Goal: Transaction & Acquisition: Purchase product/service

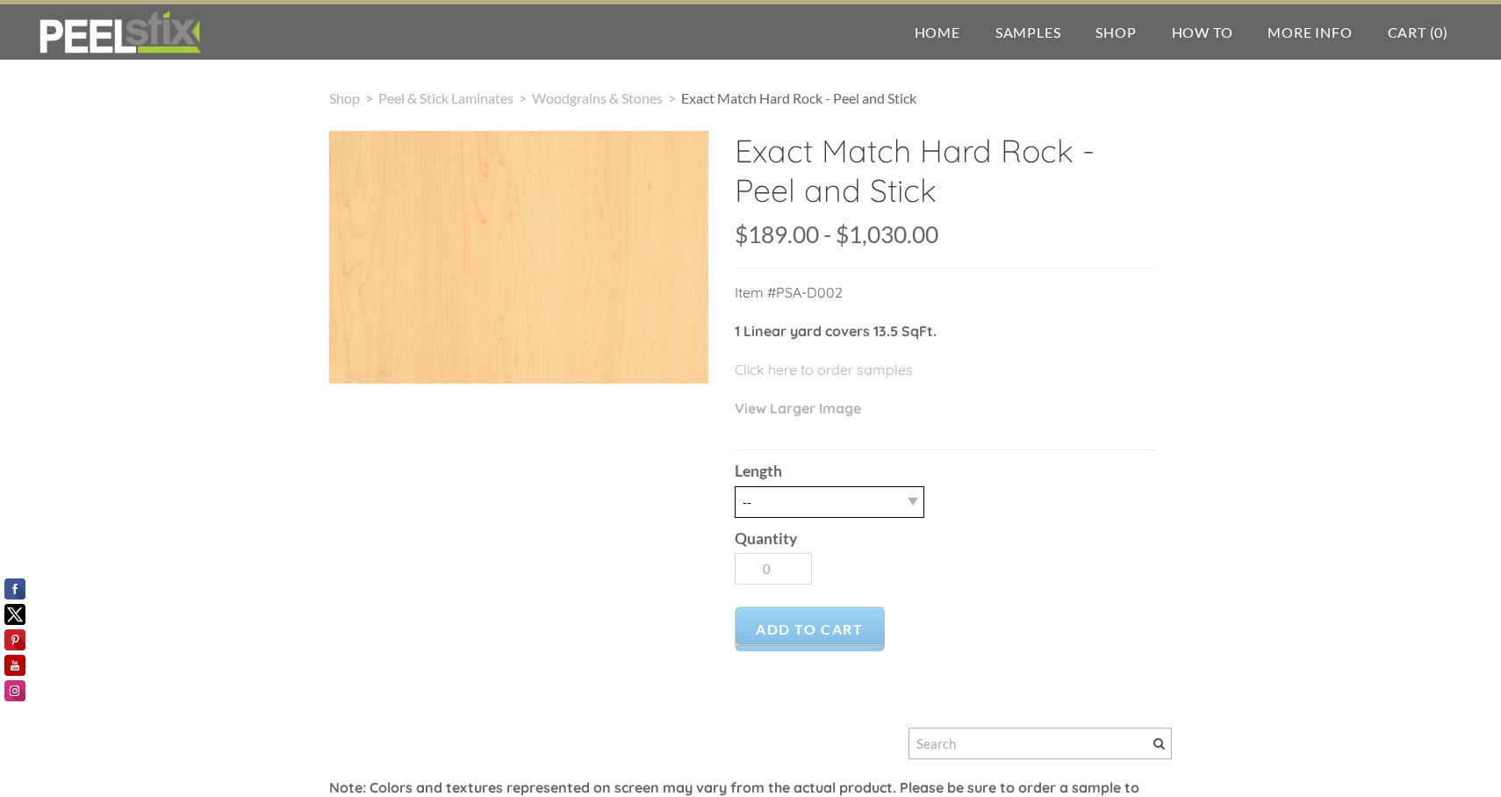
click at [896, 501] on select "-- 3LY 10LY 15LY 30LY" at bounding box center [830, 502] width 190 height 32
select select "3LY"
click at [735, 486] on select "-- 3LY 10LY 15LY 30LY" at bounding box center [830, 502] width 190 height 32
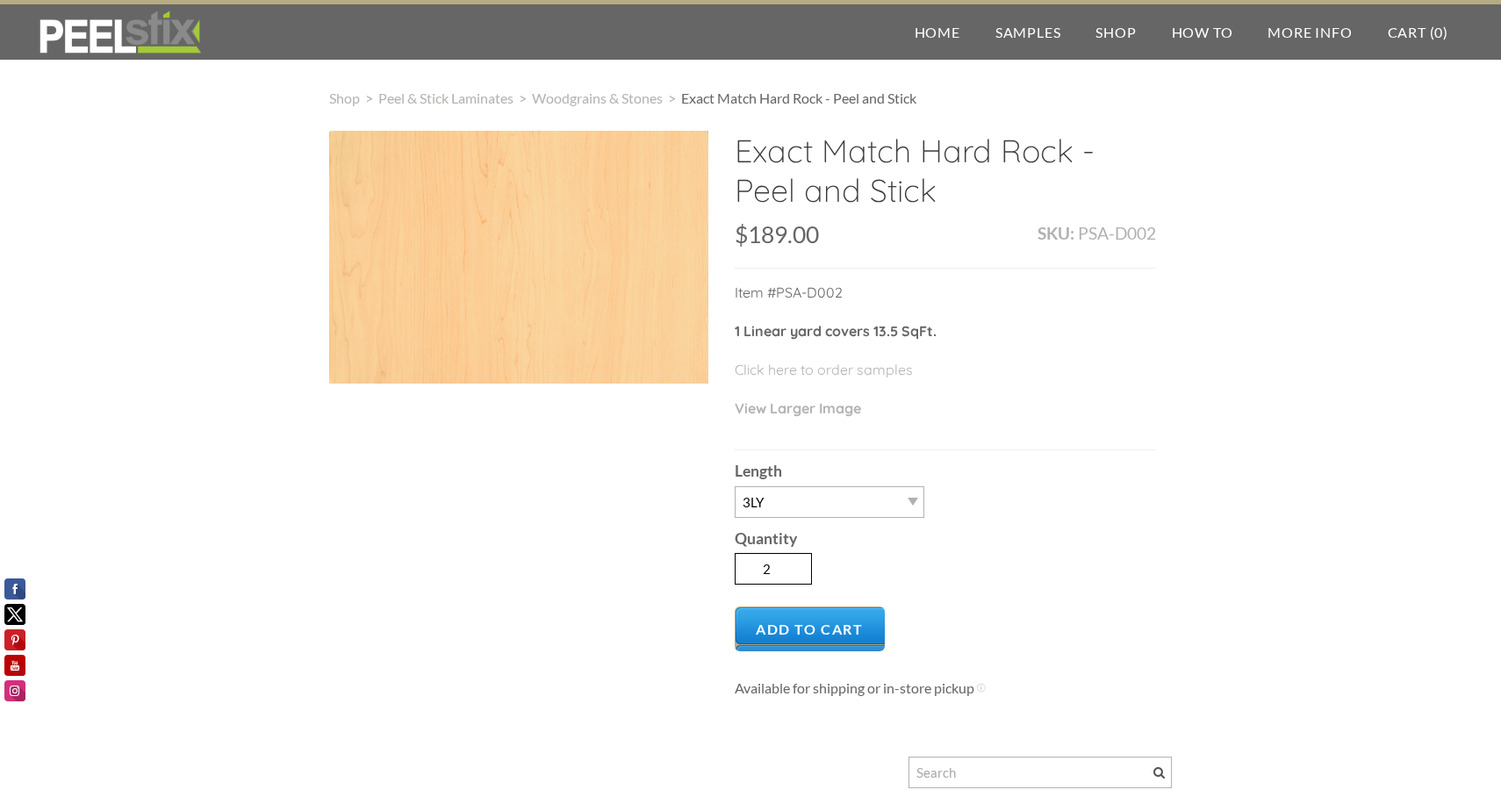
type input "2"
click at [801, 559] on input "2" at bounding box center [773, 569] width 77 height 32
drag, startPoint x: 782, startPoint y: 616, endPoint x: 790, endPoint y: 608, distance: 11.2
click at [785, 613] on span "Add to Cart" at bounding box center [810, 629] width 150 height 45
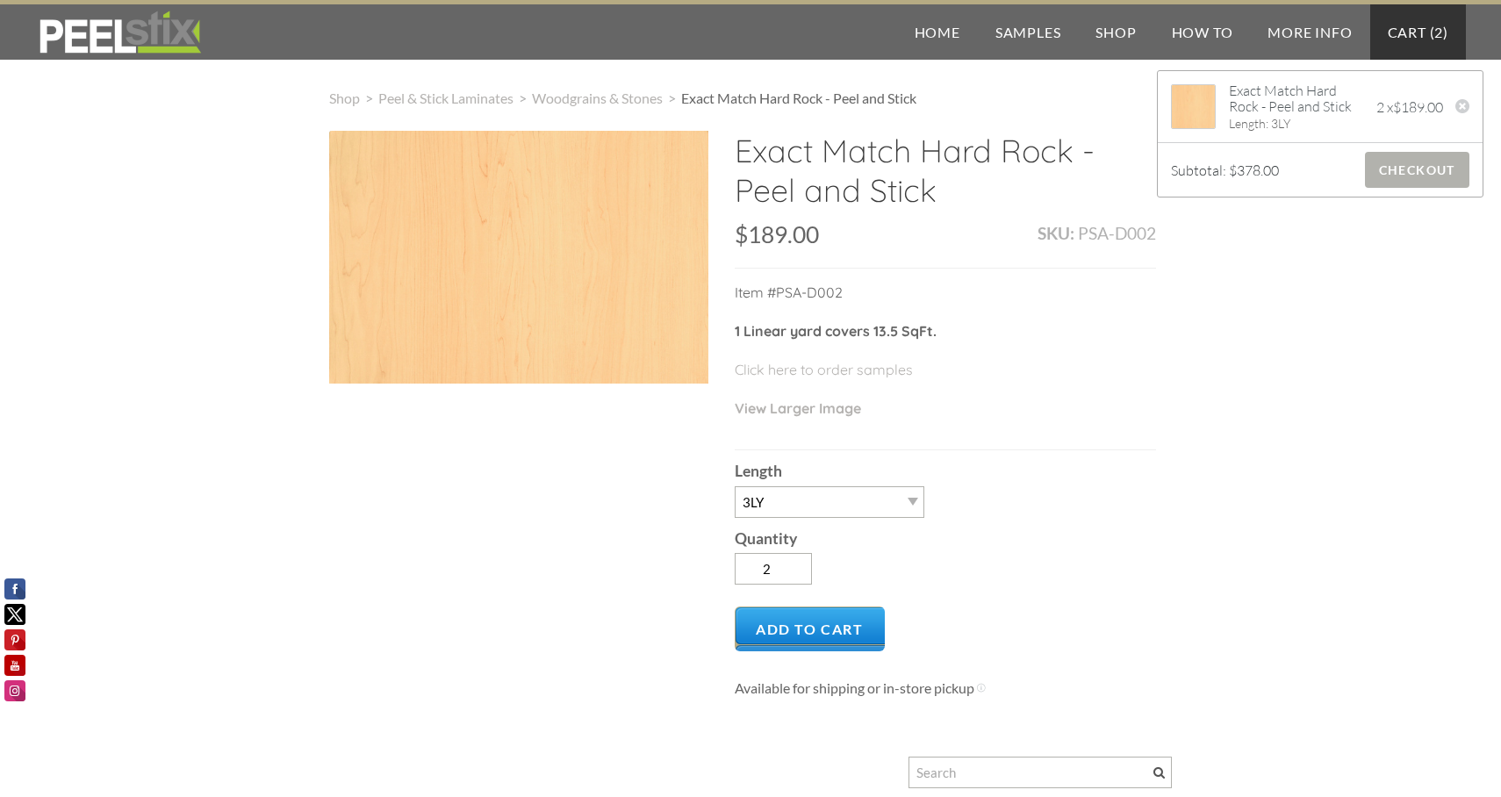
click at [1413, 161] on span "Checkout" at bounding box center [1417, 170] width 104 height 36
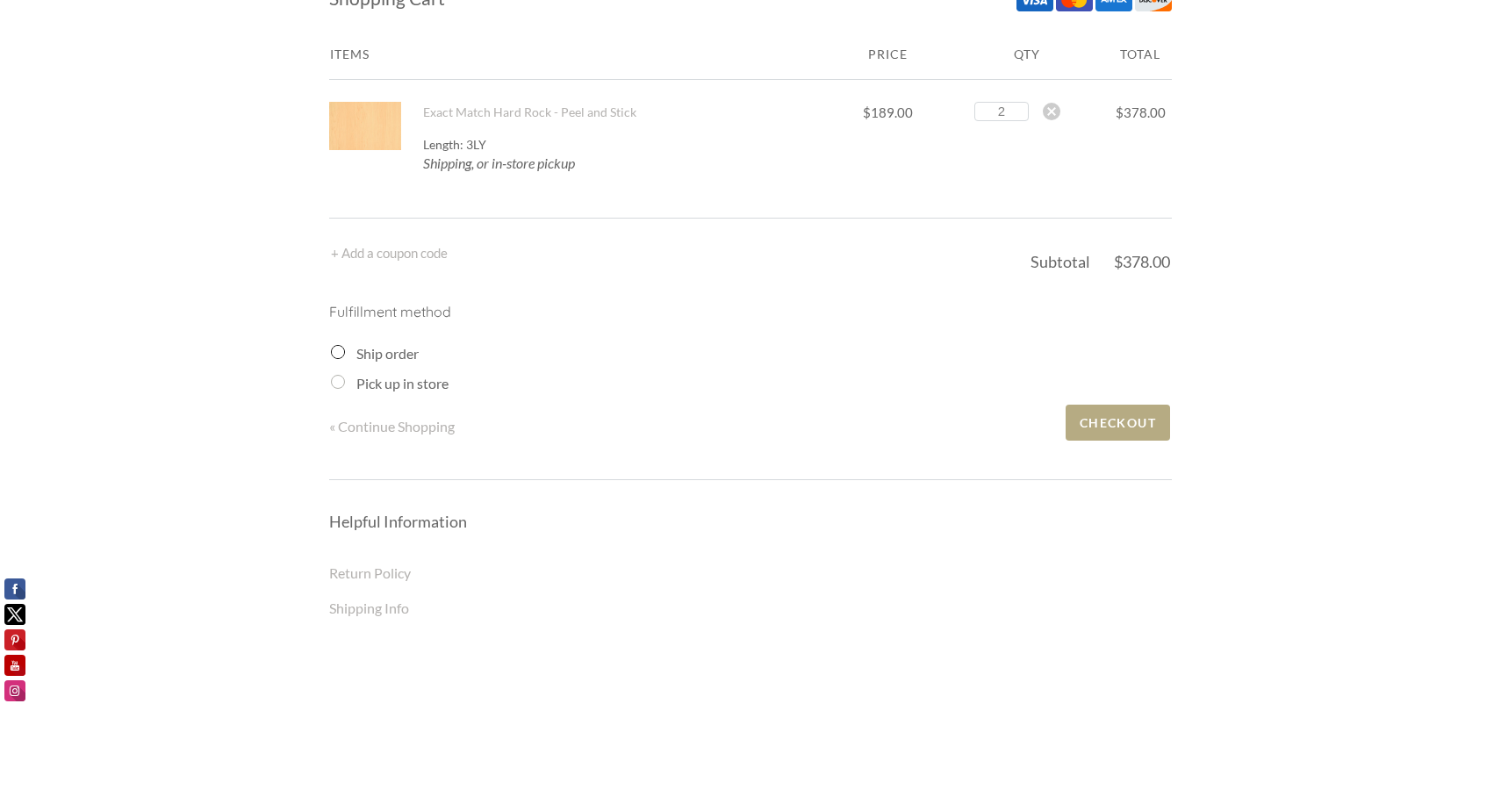
scroll to position [88, 0]
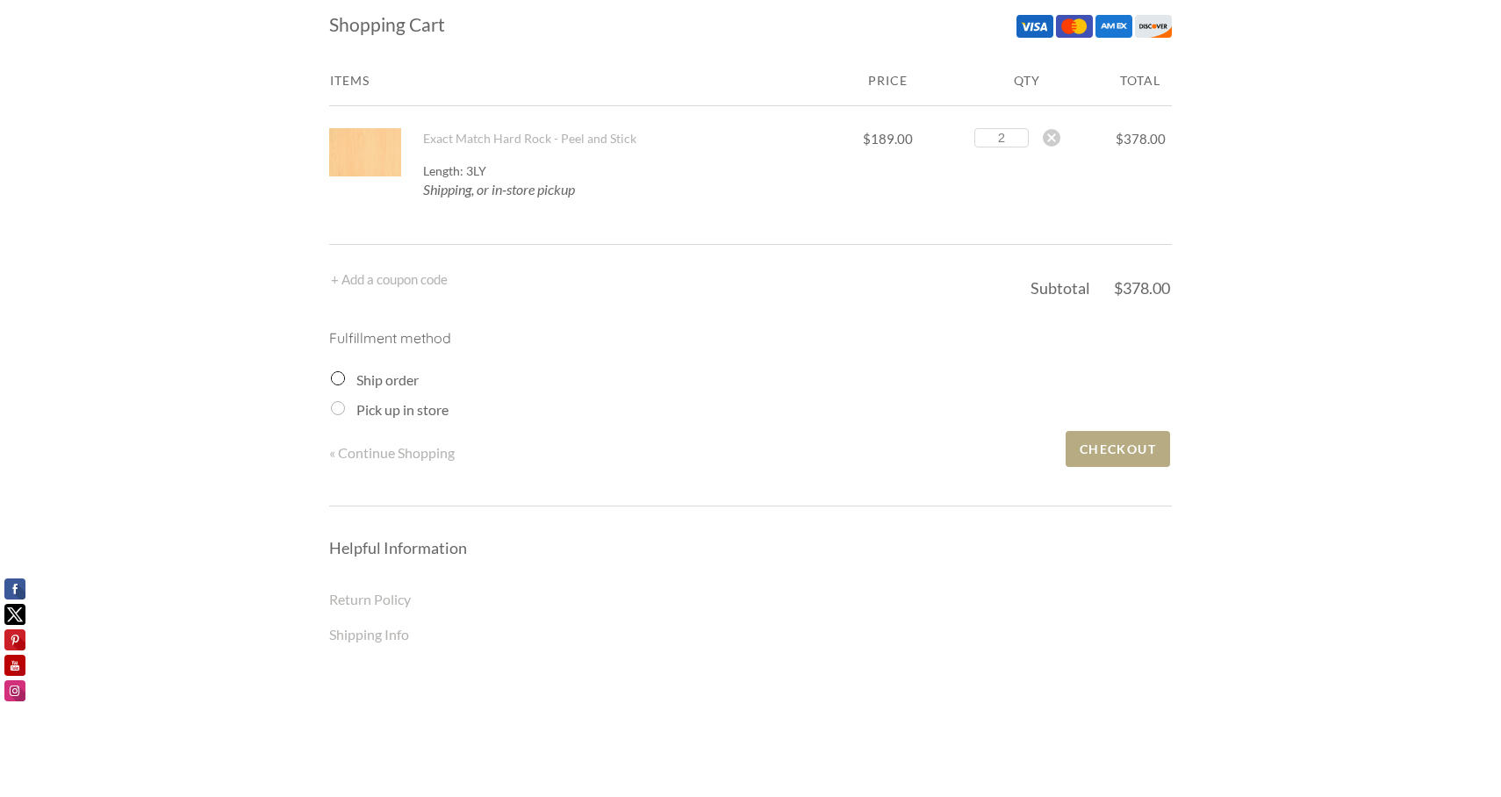
click at [344, 380] on input "Ship order" at bounding box center [338, 378] width 14 height 14
click at [342, 378] on input "Ship order" at bounding box center [338, 378] width 14 height 14
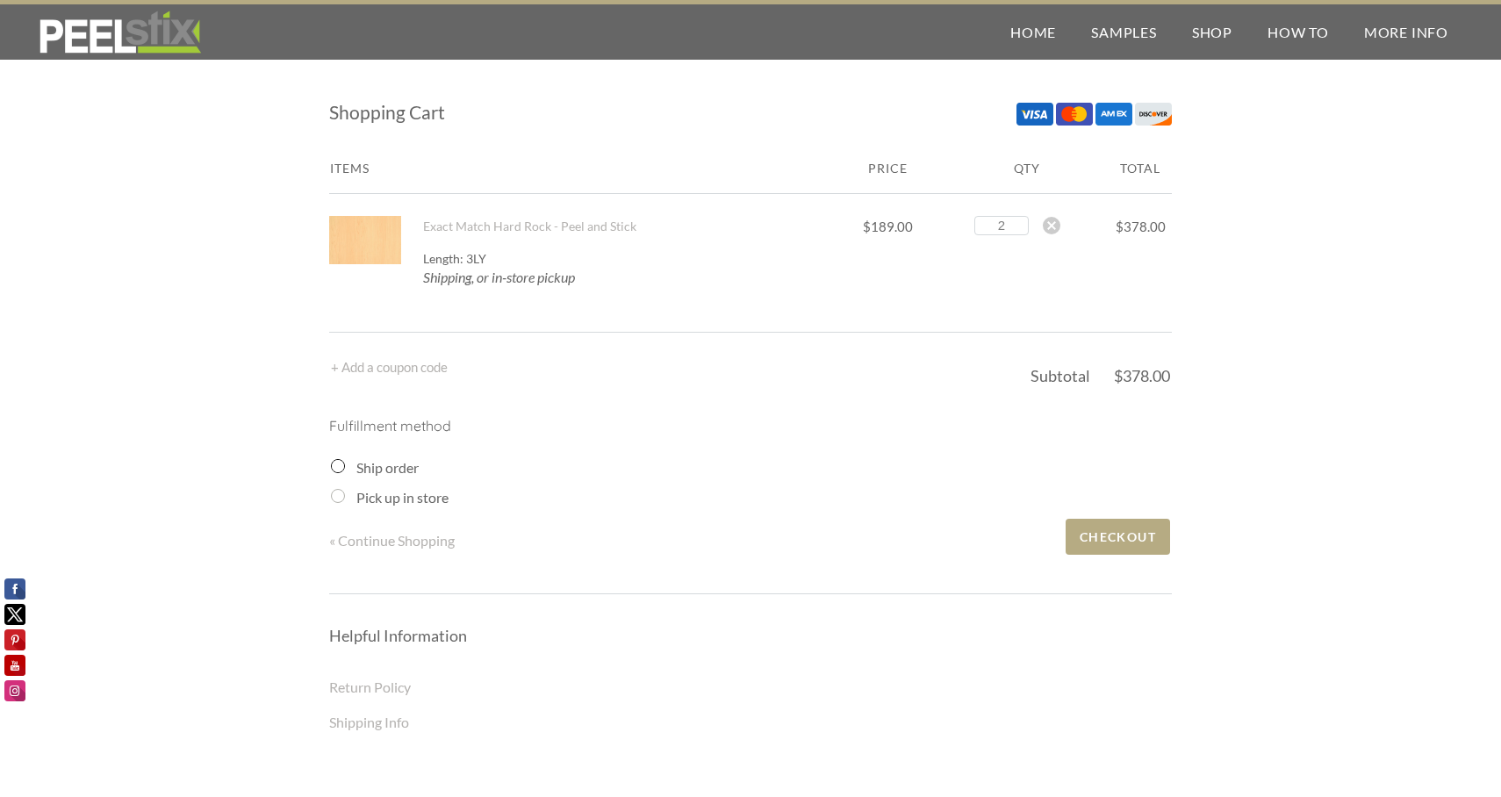
click at [349, 472] on div "Ship order" at bounding box center [751, 467] width 841 height 21
click at [338, 464] on input "Ship order" at bounding box center [338, 466] width 14 height 14
